Goal: Information Seeking & Learning: Learn about a topic

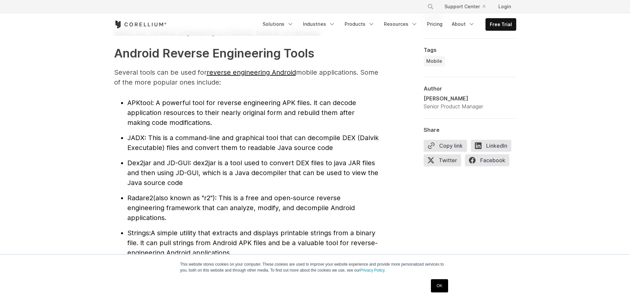
scroll to position [661, 0]
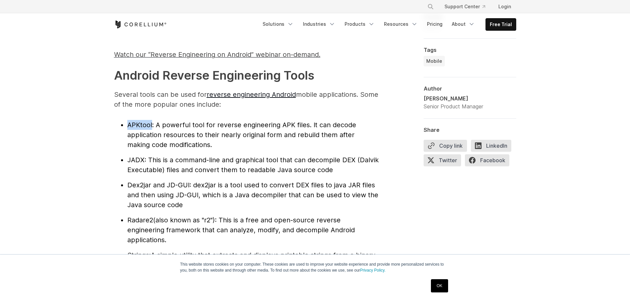
drag, startPoint x: 152, startPoint y: 123, endPoint x: 129, endPoint y: 123, distance: 23.2
click at [129, 123] on span "APKtool" at bounding box center [139, 125] width 25 height 8
copy span "APKtool"
drag, startPoint x: 146, startPoint y: 158, endPoint x: 128, endPoint y: 158, distance: 18.2
click at [128, 158] on li "JADX : This is a command-line and graphical tool that can decompile DEX (Dalvik…" at bounding box center [252, 165] width 251 height 20
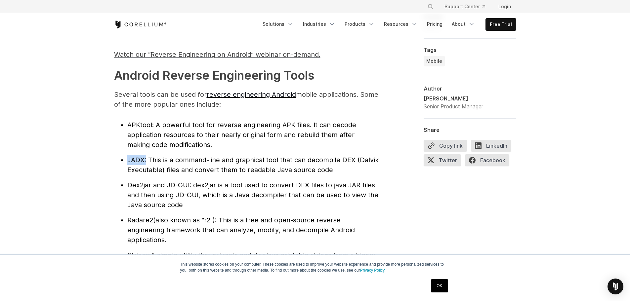
copy li "JADX :"
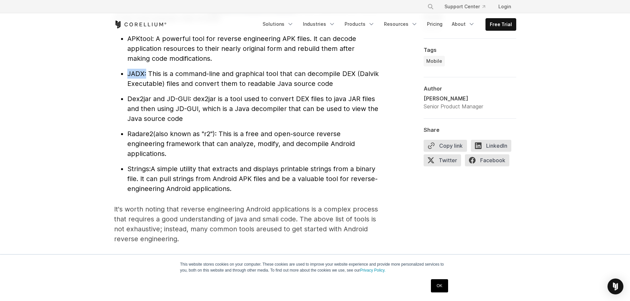
scroll to position [750, 0]
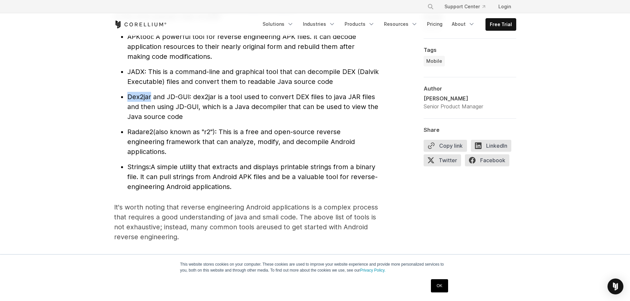
drag, startPoint x: 151, startPoint y: 95, endPoint x: 128, endPoint y: 97, distance: 23.9
click at [128, 97] on span "Dex2jar and JD-GUI" at bounding box center [158, 97] width 62 height 8
copy span "Dex2jar"
drag, startPoint x: 153, startPoint y: 132, endPoint x: 128, endPoint y: 129, distance: 25.2
click at [128, 129] on li "Radare2 (also known as "r2"): This is a free and open-source reverse engineerin…" at bounding box center [252, 142] width 251 height 30
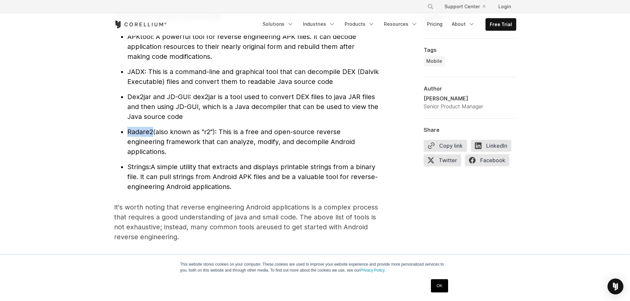
copy span "Radare2"
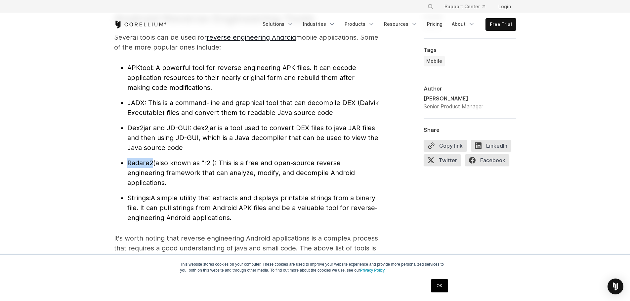
scroll to position [719, 0]
click at [188, 178] on li "Radare2 (also known as "r2"): This is a free and open-source reverse engineerin…" at bounding box center [252, 172] width 251 height 30
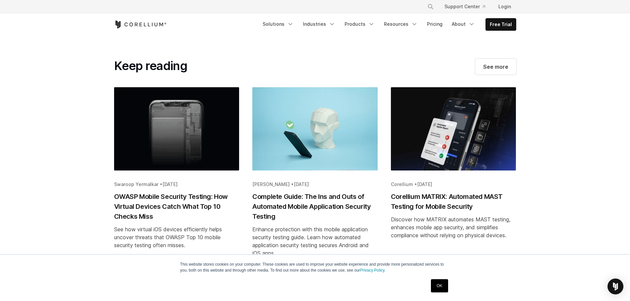
scroll to position [3564, 0]
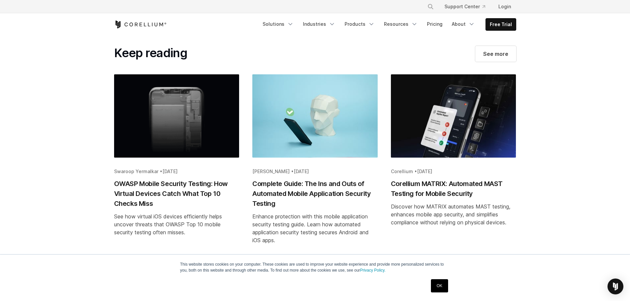
drag, startPoint x: 280, startPoint y: 178, endPoint x: 279, endPoint y: 169, distance: 9.7
